Goal: Information Seeking & Learning: Learn about a topic

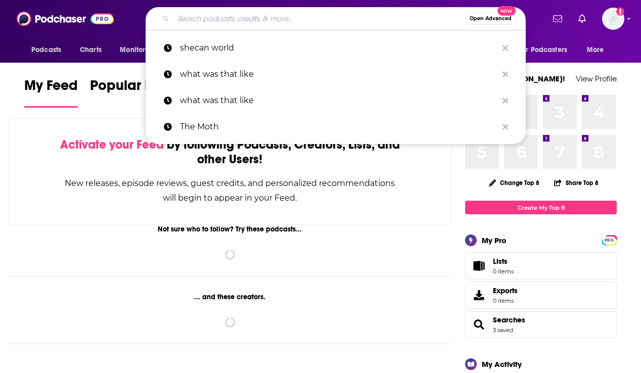
click at [226, 22] on input "Search podcasts, credits, & more..." at bounding box center [319, 19] width 292 height 16
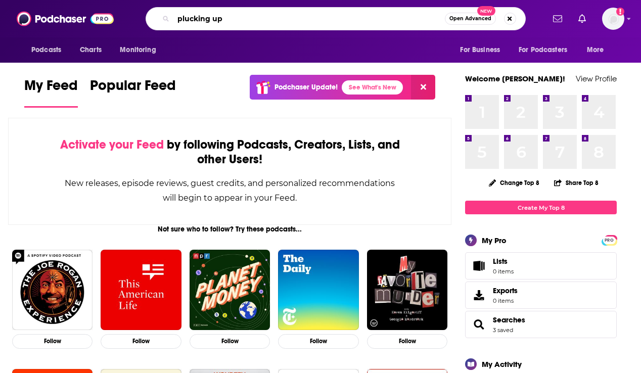
type input "plucking up"
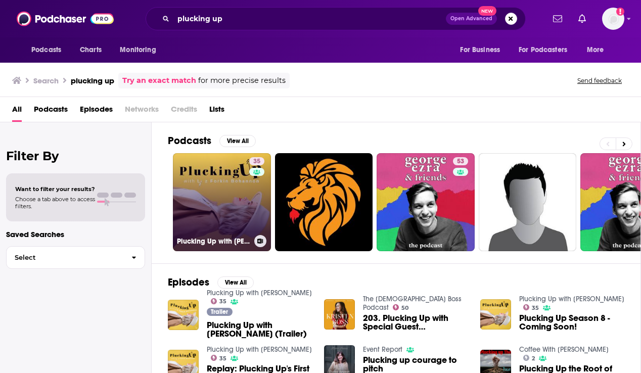
click at [223, 213] on link "35 Plucking Up with [PERSON_NAME]" at bounding box center [222, 202] width 98 height 98
